Goal: Find specific page/section: Find specific page/section

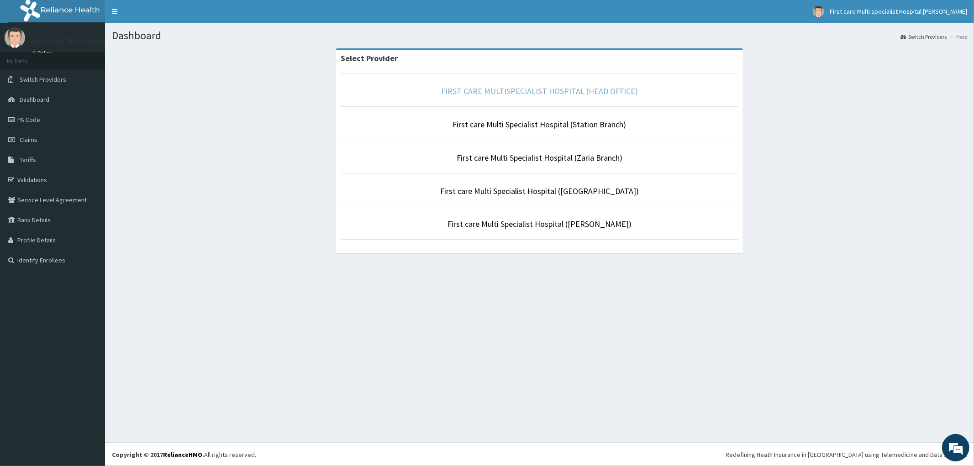
click at [519, 95] on link "FIRST CARE MULTISPECIALIST HOSPITAL (HEAD OFFICE)" at bounding box center [539, 91] width 197 height 11
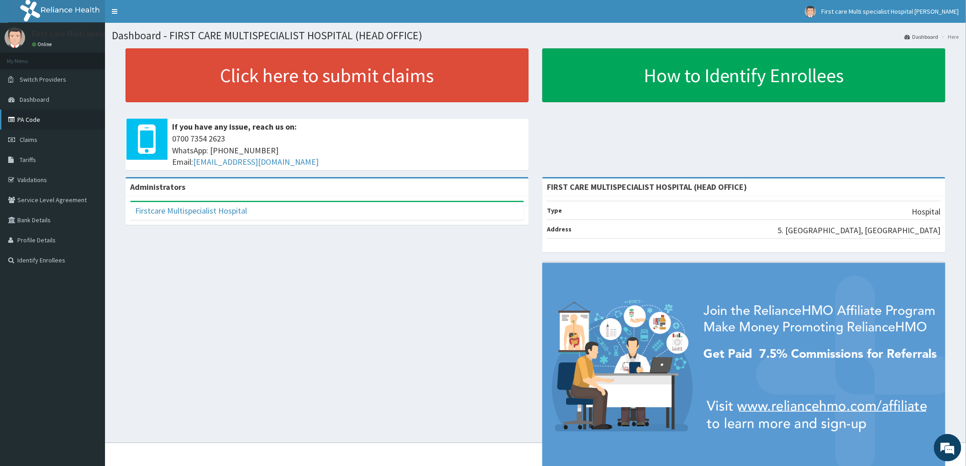
click at [33, 121] on link "PA Code" at bounding box center [52, 120] width 105 height 20
